Goal: Complete application form

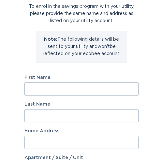
scroll to position [36, 0]
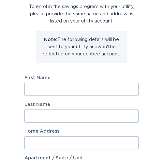
click at [86, 90] on input "First Name" at bounding box center [81, 89] width 114 height 13
type input "[PERSON_NAME]"
click at [60, 117] on input "Last Name" at bounding box center [81, 115] width 114 height 13
type input "[PERSON_NAME]"
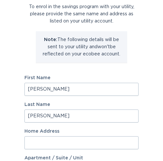
click at [62, 143] on input "Home Address" at bounding box center [81, 142] width 114 height 13
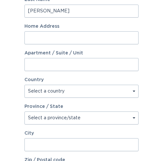
scroll to position [141, 0]
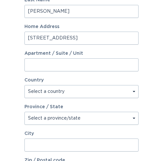
type input "[STREET_ADDRESS]"
click at [133, 92] on select "Select a country [GEOGRAPHIC_DATA] [GEOGRAPHIC_DATA]" at bounding box center [81, 91] width 114 height 13
select select "US"
click at [24, 85] on select "Select a country [GEOGRAPHIC_DATA] [GEOGRAPHIC_DATA]" at bounding box center [81, 91] width 114 height 13
click at [133, 117] on select "Select a province/state [US_STATE] [US_STATE] [US_STATE] [US_STATE] [US_STATE] …" at bounding box center [81, 118] width 114 height 13
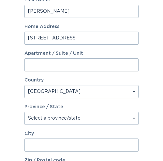
select select "WI"
click at [24, 112] on select "Select a province/state [US_STATE] [US_STATE] [US_STATE] [US_STATE] [US_STATE] …" at bounding box center [81, 118] width 114 height 13
click at [81, 146] on input "City" at bounding box center [81, 144] width 114 height 13
type input "[GEOGRAPHIC_DATA]"
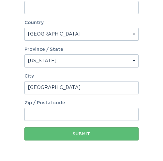
scroll to position [200, 0]
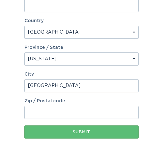
click at [91, 111] on input "Zip / Postal code" at bounding box center [81, 112] width 114 height 13
type input "54729"
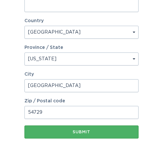
click at [83, 131] on div "Submit" at bounding box center [81, 132] width 107 height 4
